Goal: Task Accomplishment & Management: Manage account settings

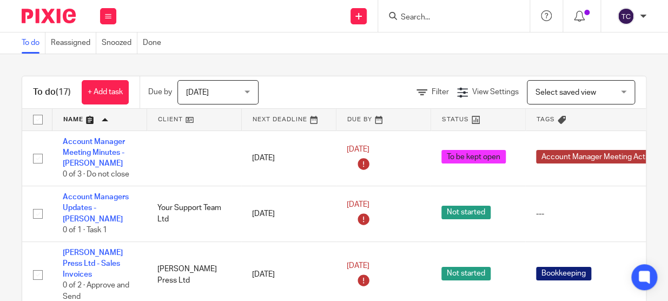
click at [424, 13] on input "Search" at bounding box center [448, 18] width 97 height 10
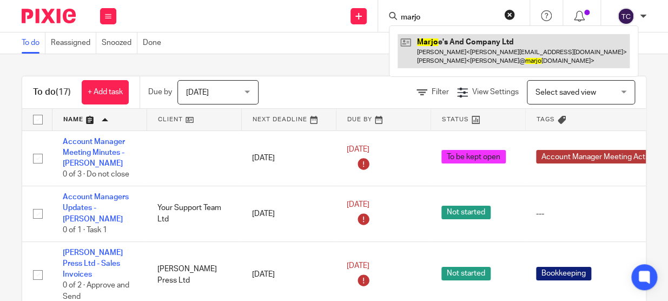
type input "marjo"
click at [440, 56] on link at bounding box center [514, 51] width 232 height 34
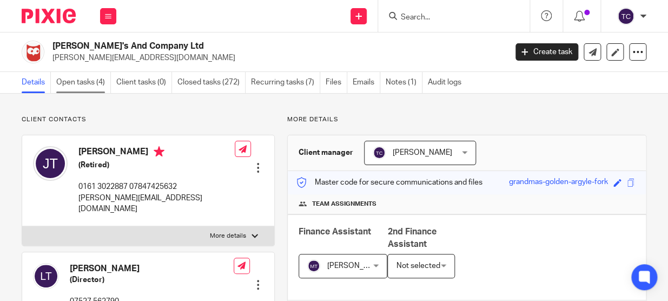
click at [78, 81] on link "Open tasks (4)" at bounding box center [83, 82] width 55 height 21
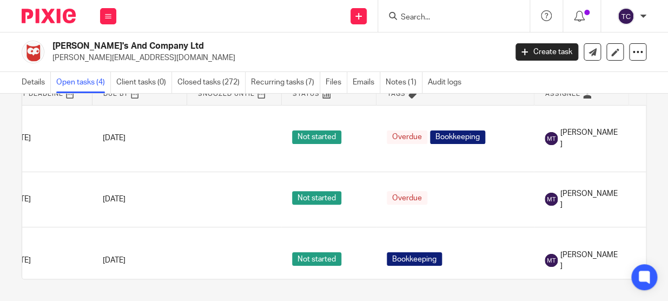
scroll to position [0, 124]
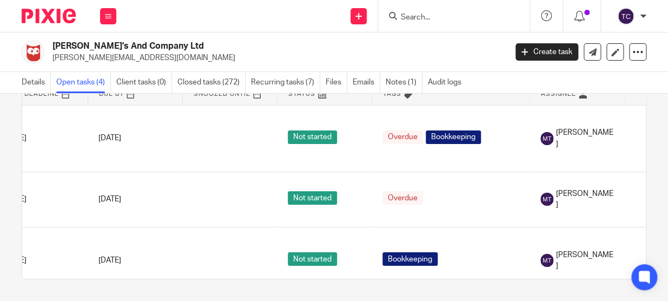
drag, startPoint x: 501, startPoint y: 270, endPoint x: 566, endPoint y: 276, distance: 65.8
click at [566, 276] on table "Name Next Deadline Due By Snoozed Until Status Tags Assignee Marjoes - Bookkeep…" at bounding box center [334, 180] width 624 height 195
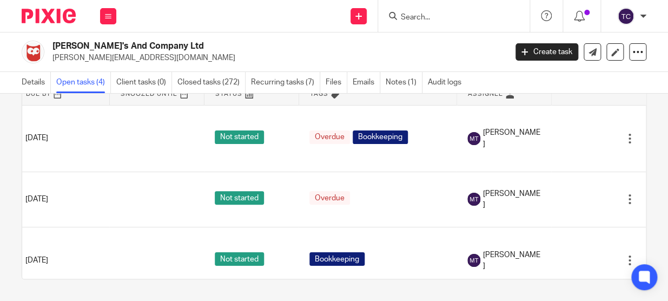
scroll to position [0, 0]
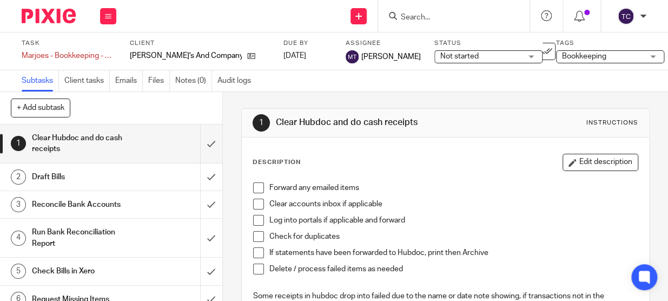
click at [609, 60] on div "Bookkeeping" at bounding box center [610, 56] width 108 height 13
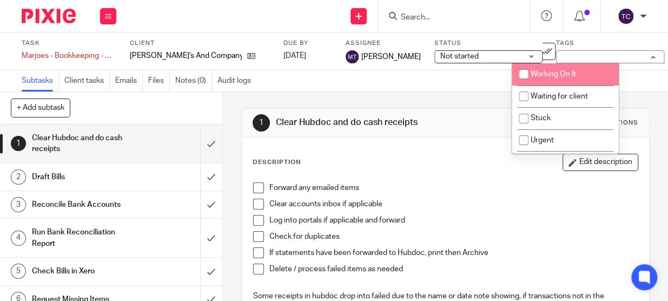
click at [474, 58] on span "Not started" at bounding box center [481, 56] width 81 height 11
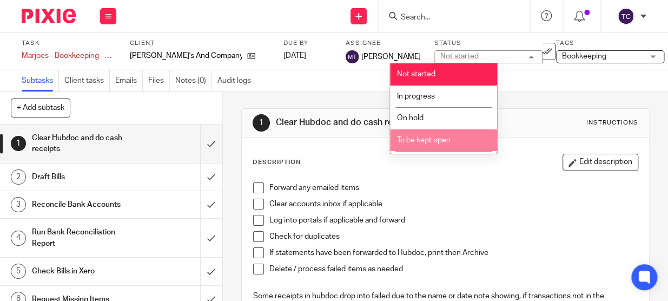
scroll to position [51, 0]
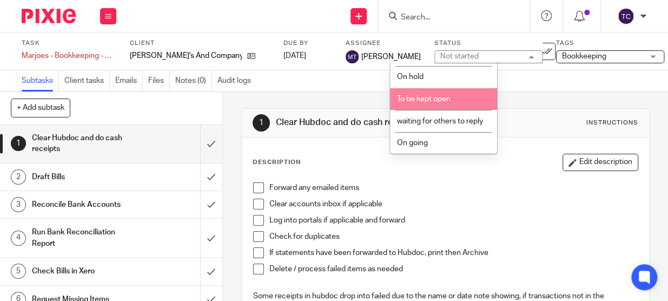
click at [367, 76] on div "Subtasks Client tasks Emails Files Notes (0) Audit logs" at bounding box center [334, 81] width 668 height 22
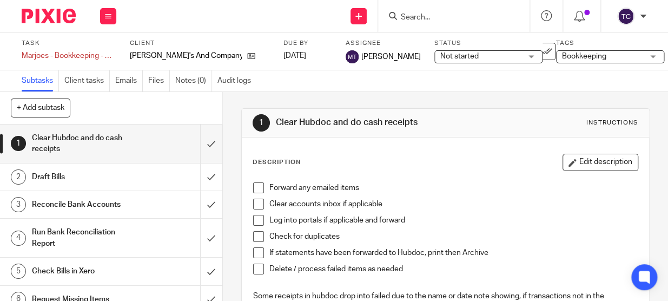
scroll to position [151, 0]
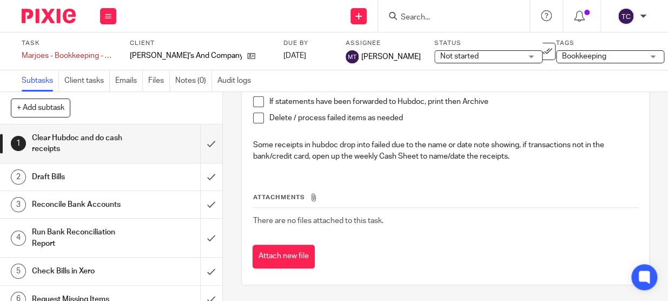
click at [633, 54] on icon at bounding box center [638, 51] width 11 height 11
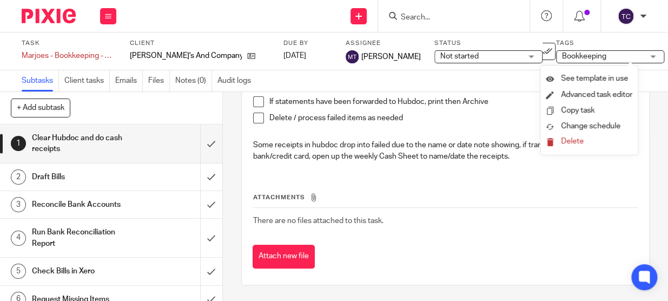
click at [366, 67] on div "Task Marjoes - Bookkeeping - Weekly Save Marjoes - Bookkeeping - Weekly 0 /8 Cl…" at bounding box center [334, 51] width 668 height 38
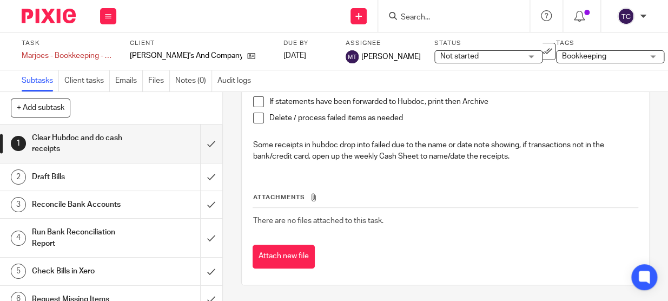
click at [468, 60] on span "Not started" at bounding box center [481, 56] width 81 height 11
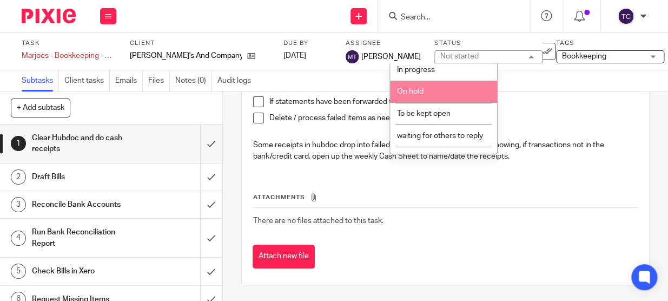
scroll to position [51, 0]
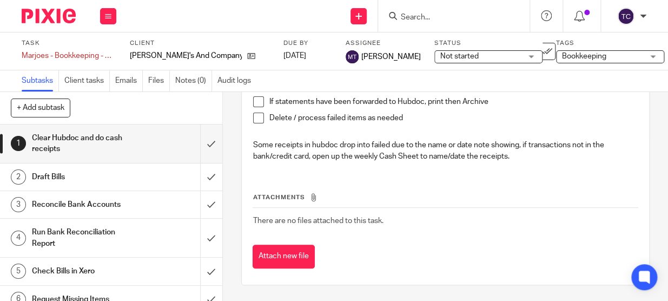
click at [371, 77] on div "Subtasks Client tasks Emails Files Notes (0) Audit logs" at bounding box center [334, 81] width 668 height 22
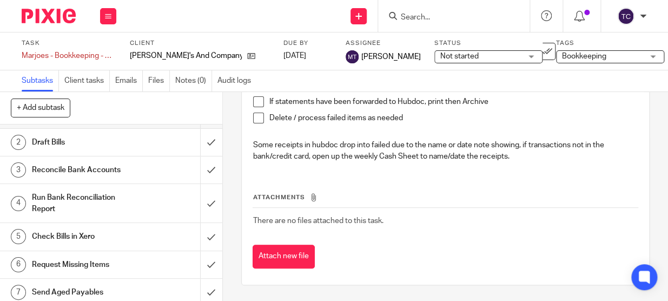
scroll to position [67, 0]
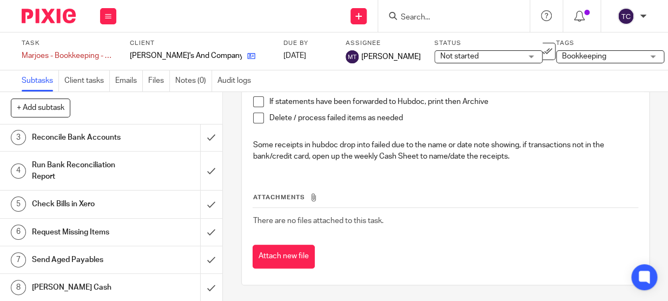
click at [242, 54] on link at bounding box center [249, 55] width 14 height 11
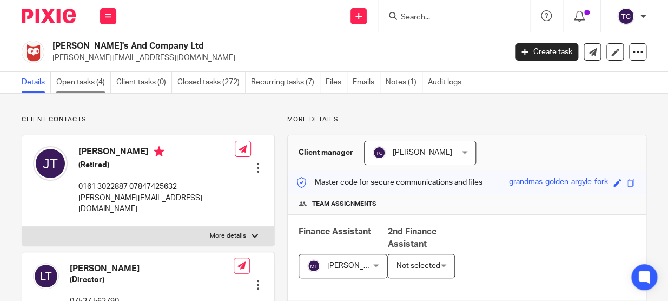
click at [88, 82] on link "Open tasks (4)" at bounding box center [83, 82] width 55 height 21
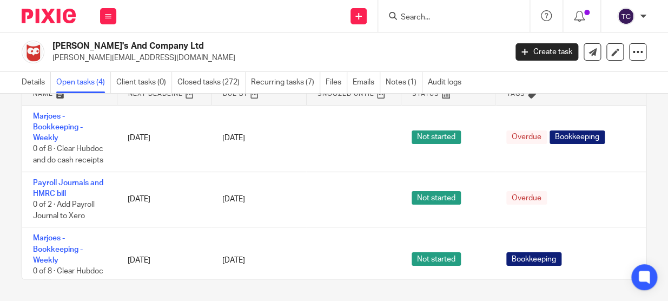
scroll to position [65, 0]
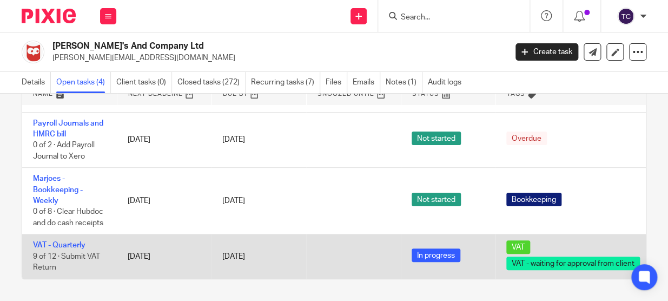
click at [40, 242] on td "VAT - Quarterly 9 of 12 · Submit VAT Return" at bounding box center [69, 256] width 95 height 44
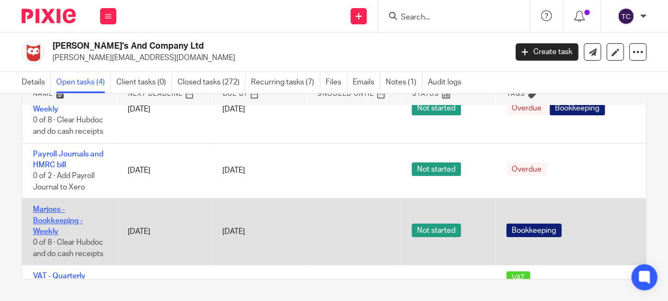
scroll to position [0, 0]
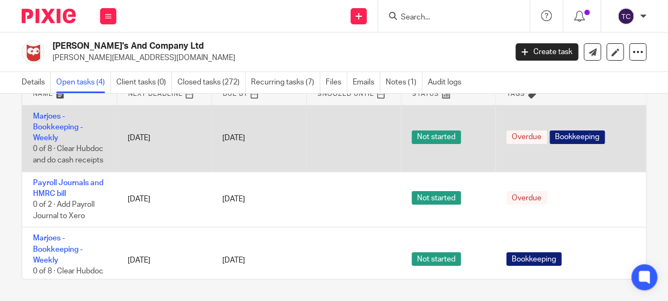
click at [58, 132] on td "Marjoes - Bookkeeping - Weekly 0 of 8 · Clear Hubdoc and do cash receipts" at bounding box center [69, 138] width 95 height 67
click at [57, 125] on link "Marjoes - Bookkeeping - Weekly" at bounding box center [58, 128] width 50 height 30
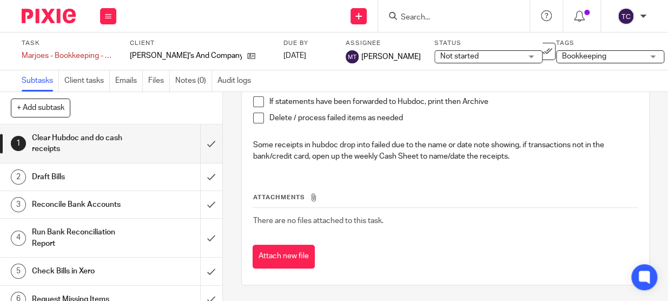
scroll to position [67, 0]
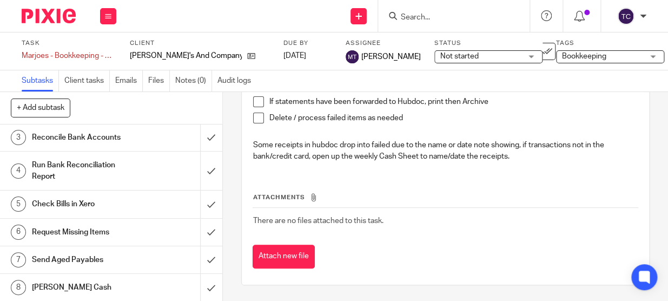
click at [478, 50] on div "Not started Not started" at bounding box center [489, 56] width 108 height 13
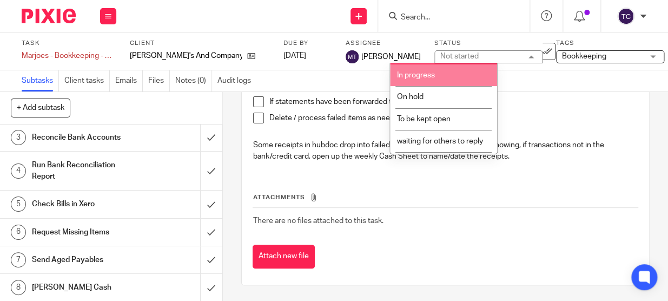
scroll to position [51, 0]
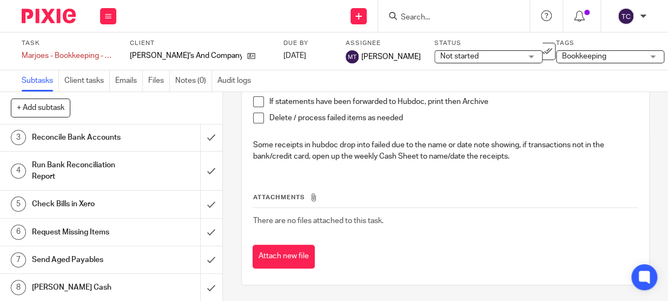
click at [640, 55] on div "Task Marjoes - Bookkeeping - Weekly Save Marjoes - Bookkeeping - Weekly 0 /8 Cl…" at bounding box center [334, 51] width 668 height 38
click at [635, 51] on div at bounding box center [637, 51] width 17 height 17
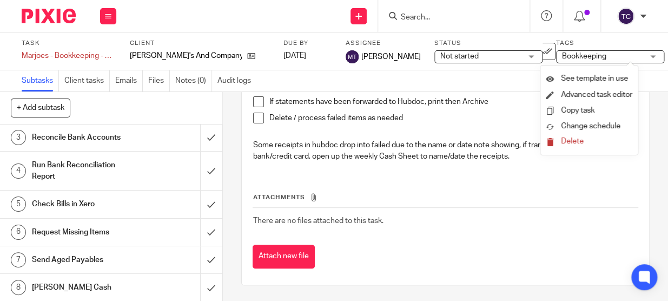
click at [346, 72] on div "Subtasks Client tasks Emails Files Notes (0) Audit logs" at bounding box center [334, 81] width 668 height 22
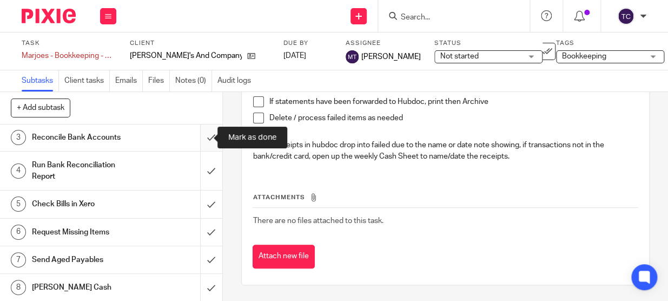
click at [203, 139] on input "submit" at bounding box center [111, 137] width 222 height 27
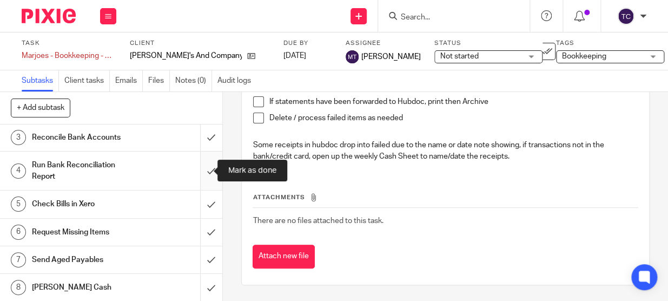
click at [201, 162] on input "submit" at bounding box center [111, 171] width 222 height 38
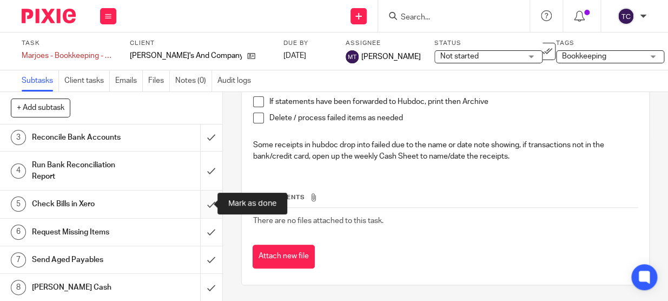
click at [202, 205] on input "submit" at bounding box center [111, 204] width 222 height 27
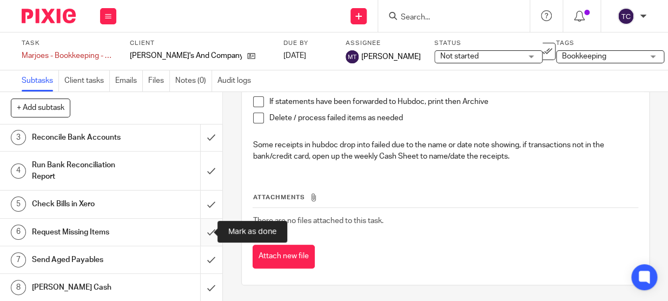
click at [203, 232] on input "submit" at bounding box center [111, 232] width 222 height 27
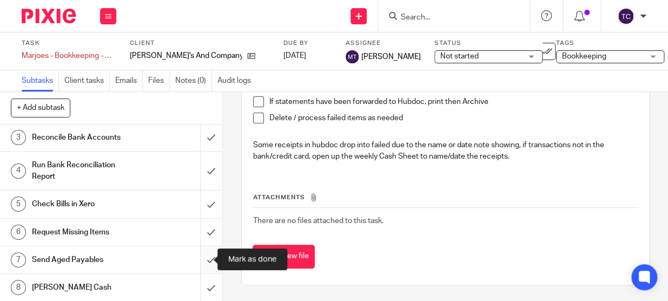
click at [204, 256] on input "submit" at bounding box center [111, 259] width 222 height 27
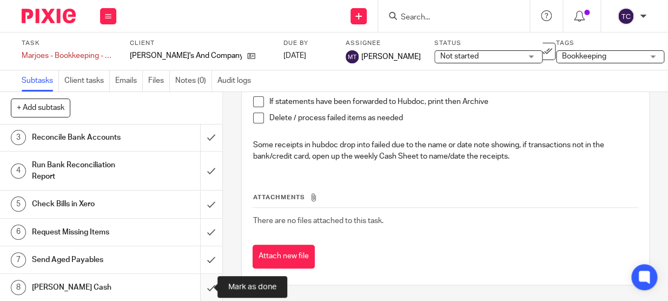
click at [198, 287] on input "submit" at bounding box center [111, 287] width 222 height 27
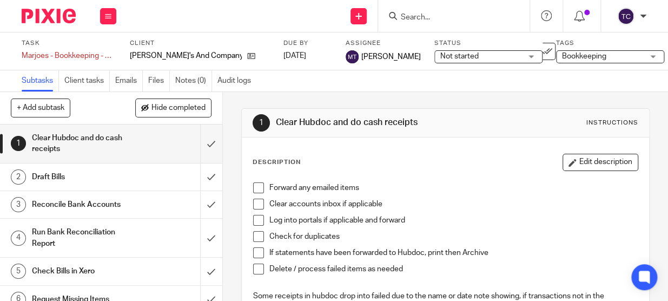
click at [608, 55] on div "Bookkeeping" at bounding box center [610, 56] width 108 height 13
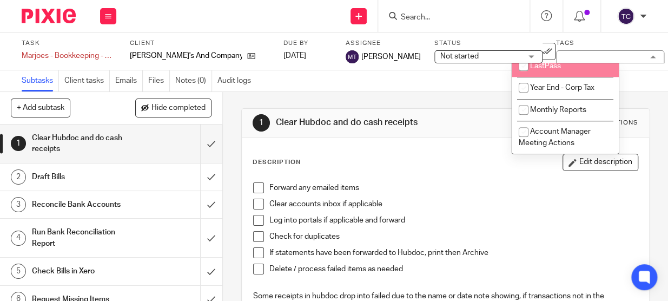
scroll to position [501, 0]
click at [495, 53] on div "Not started Not started" at bounding box center [489, 56] width 108 height 13
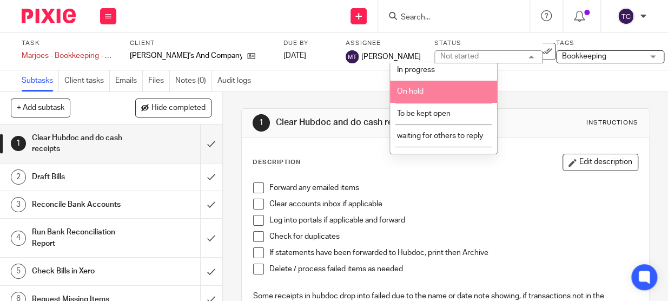
scroll to position [51, 0]
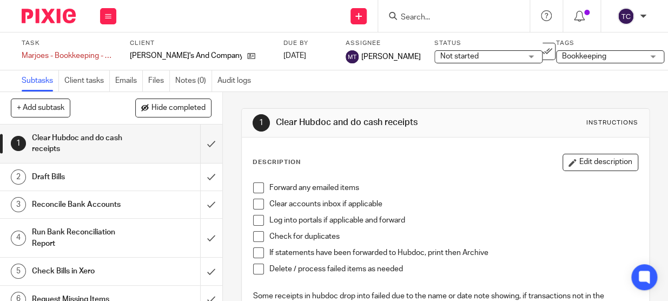
click at [636, 55] on div at bounding box center [637, 51] width 17 height 17
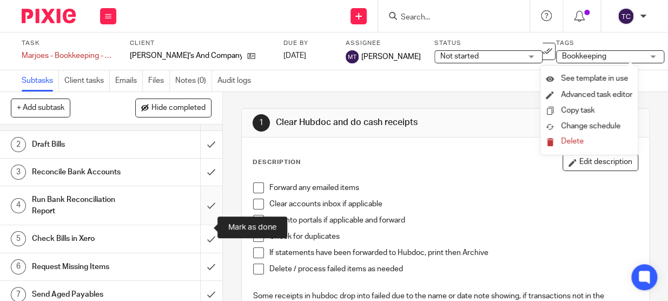
scroll to position [67, 0]
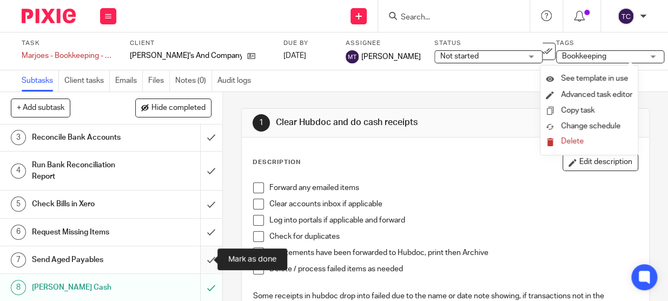
click at [196, 258] on input "submit" at bounding box center [111, 259] width 222 height 27
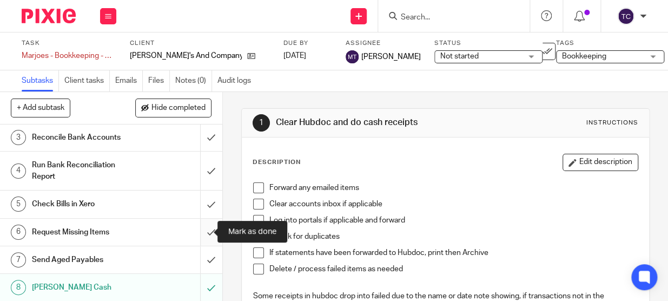
click at [204, 232] on input "submit" at bounding box center [111, 232] width 222 height 27
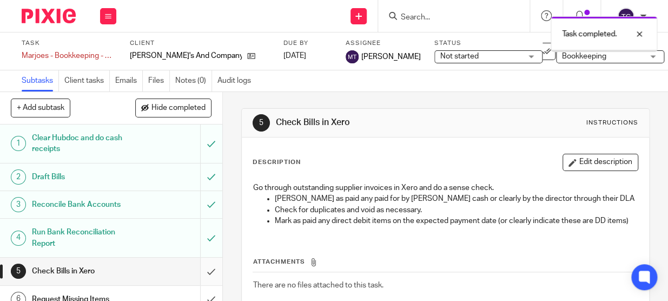
scroll to position [67, 0]
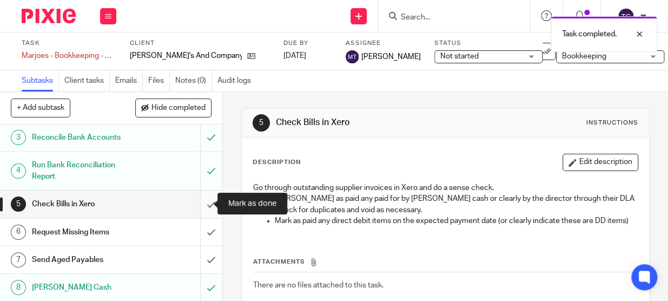
click at [203, 200] on input "submit" at bounding box center [111, 204] width 222 height 27
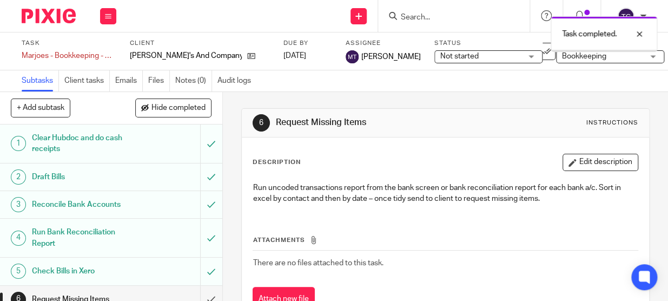
scroll to position [67, 0]
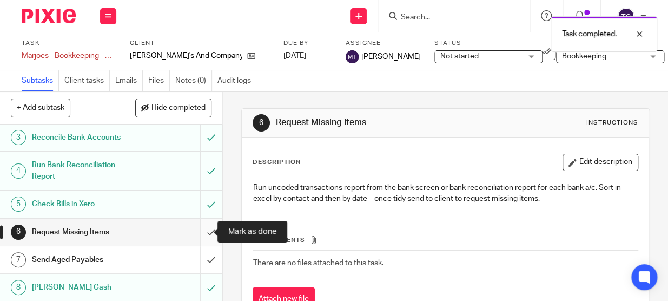
click at [194, 236] on input "submit" at bounding box center [111, 232] width 222 height 27
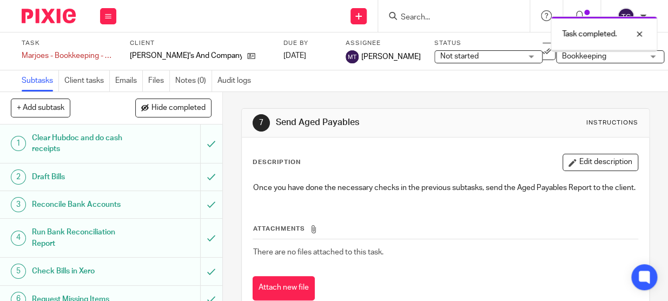
scroll to position [67, 0]
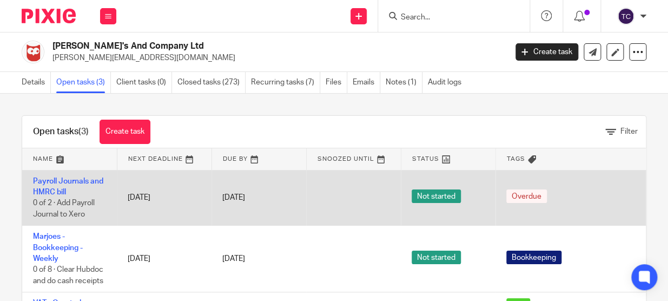
scroll to position [64, 0]
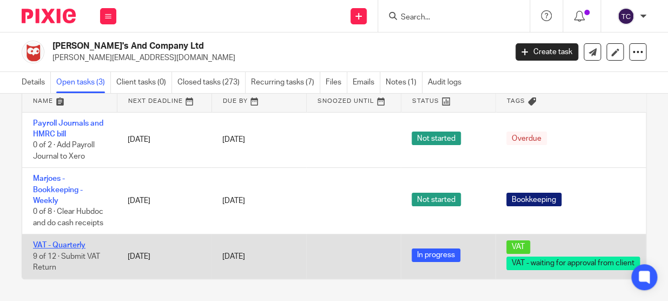
click at [37, 241] on link "VAT - Quarterly" at bounding box center [59, 245] width 52 height 8
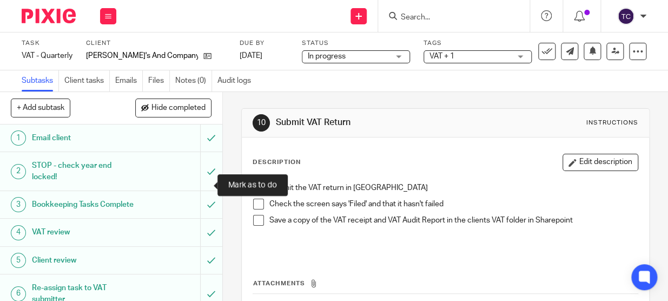
scroll to position [196, 0]
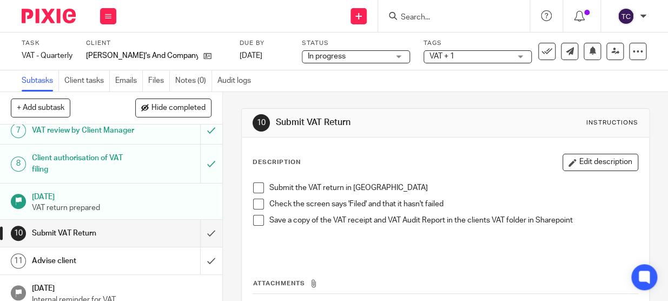
click at [254, 183] on span at bounding box center [258, 187] width 11 height 11
click at [253, 201] on span at bounding box center [258, 204] width 11 height 11
click at [255, 224] on span at bounding box center [258, 220] width 11 height 11
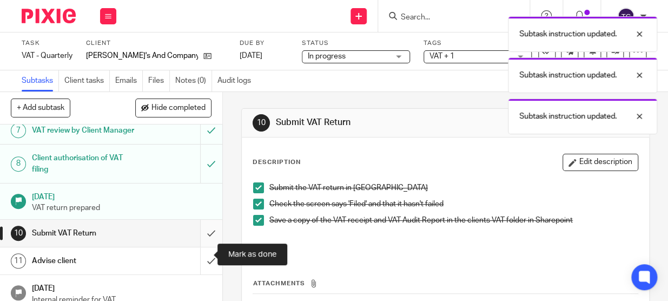
click at [198, 247] on input "submit" at bounding box center [111, 233] width 222 height 27
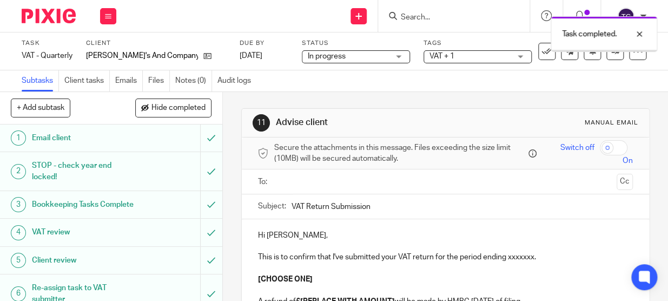
scroll to position [228, 0]
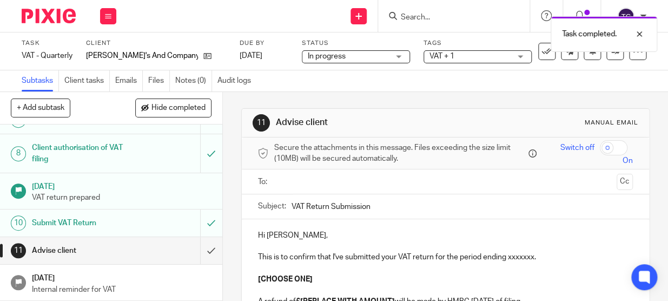
click at [295, 189] on ul at bounding box center [446, 182] width 342 height 18
click at [294, 184] on input "text" at bounding box center [445, 181] width 334 height 12
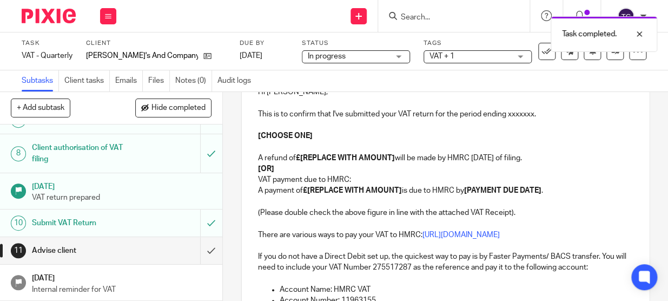
scroll to position [147, 0]
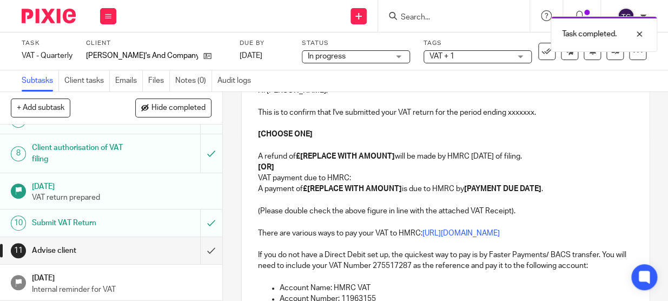
drag, startPoint x: 486, startPoint y: 116, endPoint x: 510, endPoint y: 116, distance: 23.8
click at [487, 116] on p "This is to confirm that I've submitted your VAT return for the period ending xx…" at bounding box center [445, 112] width 375 height 11
click at [508, 114] on p "This is to confirm that I've submitted your VAT return for the period ending xx…" at bounding box center [445, 112] width 375 height 11
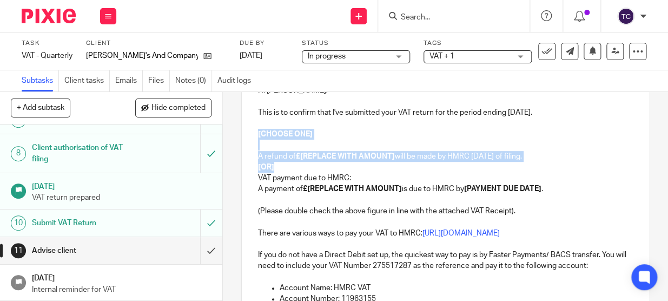
drag, startPoint x: 254, startPoint y: 131, endPoint x: 283, endPoint y: 165, distance: 44.9
click at [283, 165] on div "Hi [PERSON_NAME], This is to confirm that I've submitted your VAT return for th…" at bounding box center [446, 231] width 408 height 315
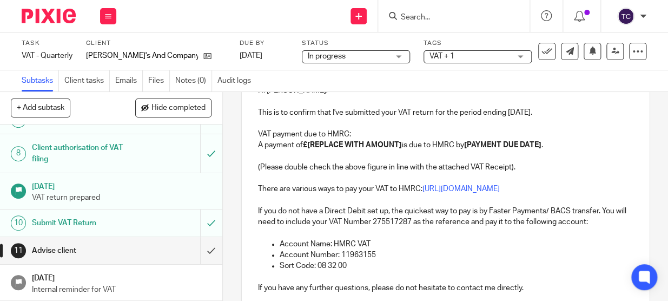
click at [361, 136] on p "VAT payment due to HMRC:" at bounding box center [445, 134] width 375 height 11
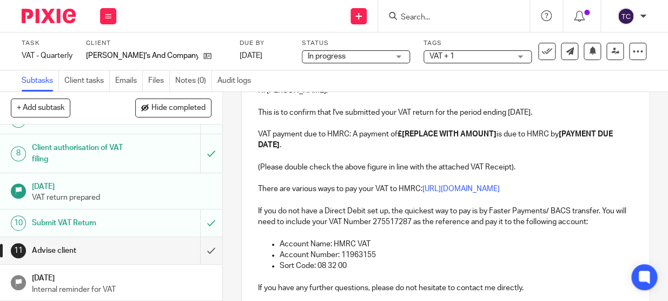
click at [404, 130] on strong "£[REPLACE WITH AMOUNT]" at bounding box center [447, 134] width 99 height 8
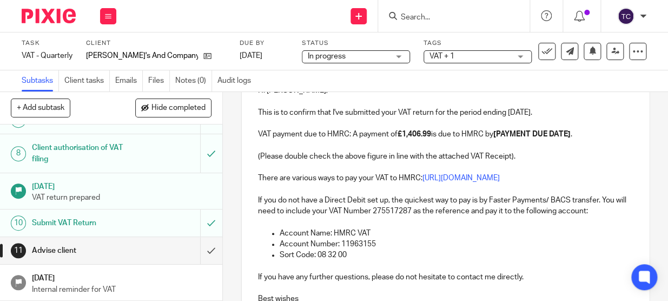
click at [499, 134] on strong "[PAYMENT DUE DATE]" at bounding box center [532, 134] width 77 height 8
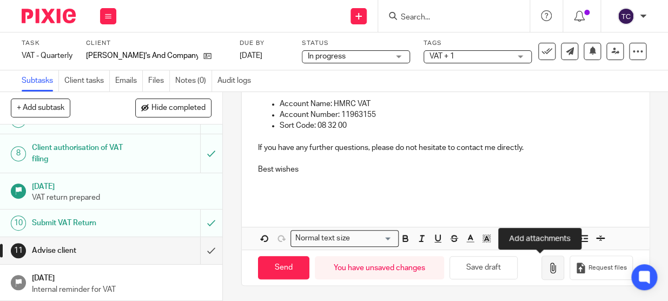
click at [542, 273] on button "button" at bounding box center [553, 267] width 23 height 24
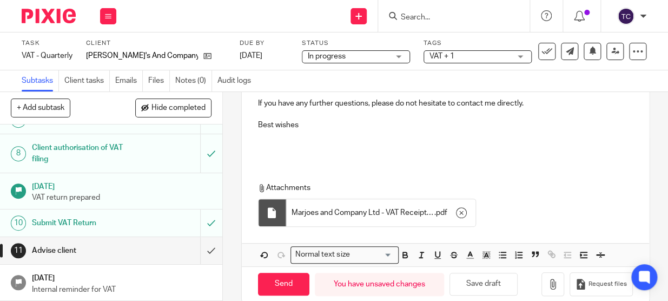
scroll to position [338, 0]
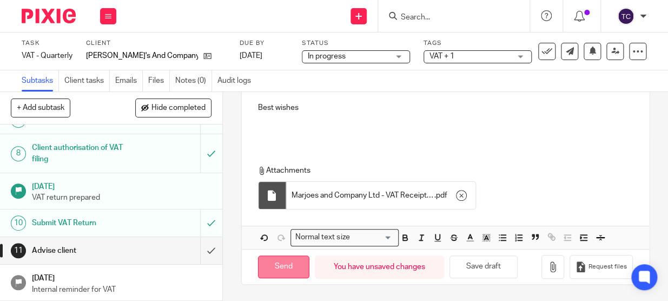
click at [298, 267] on input "Send" at bounding box center [283, 266] width 51 height 23
type input "Sent"
